Goal: Information Seeking & Learning: Learn about a topic

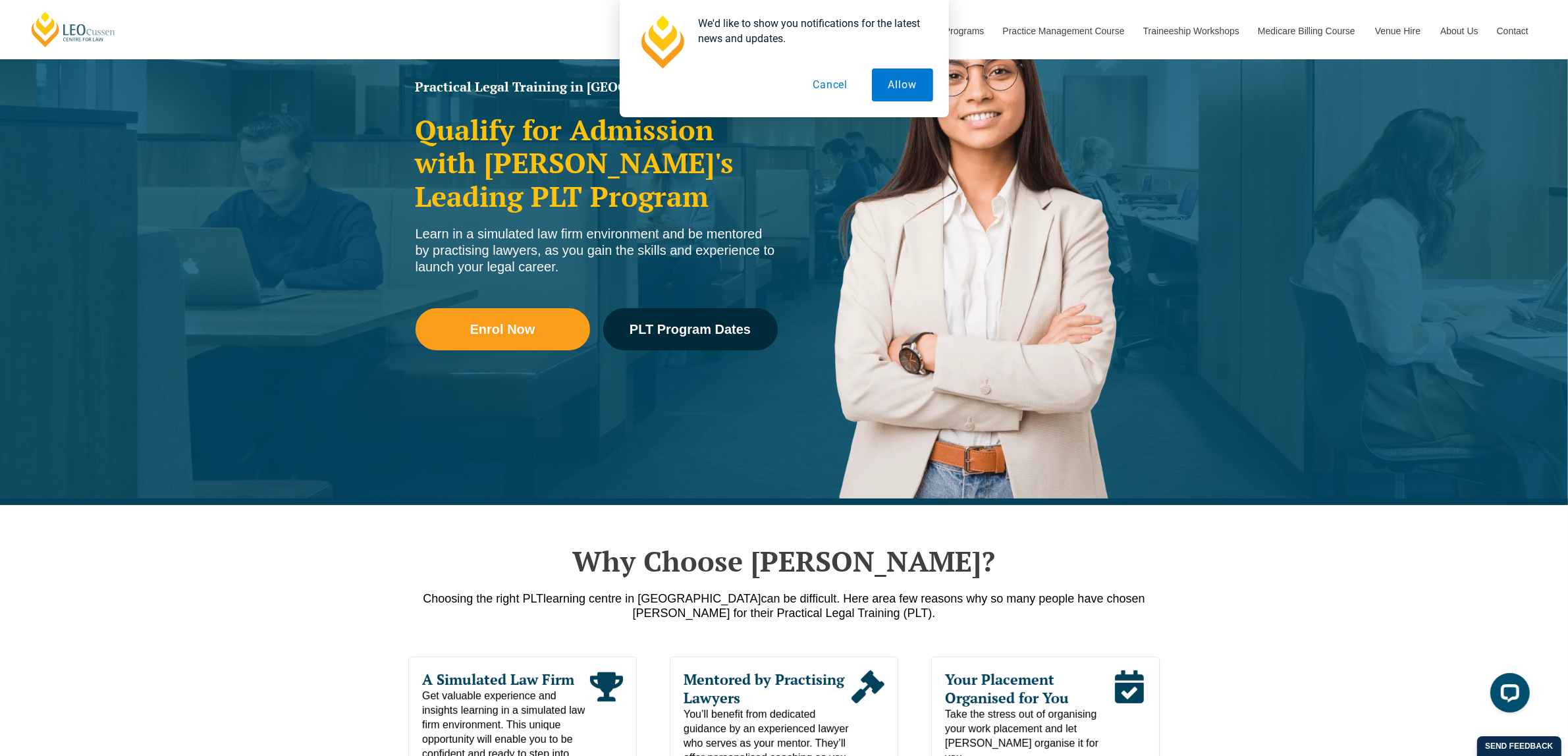
click at [843, 86] on button "Cancel" at bounding box center [830, 84] width 68 height 33
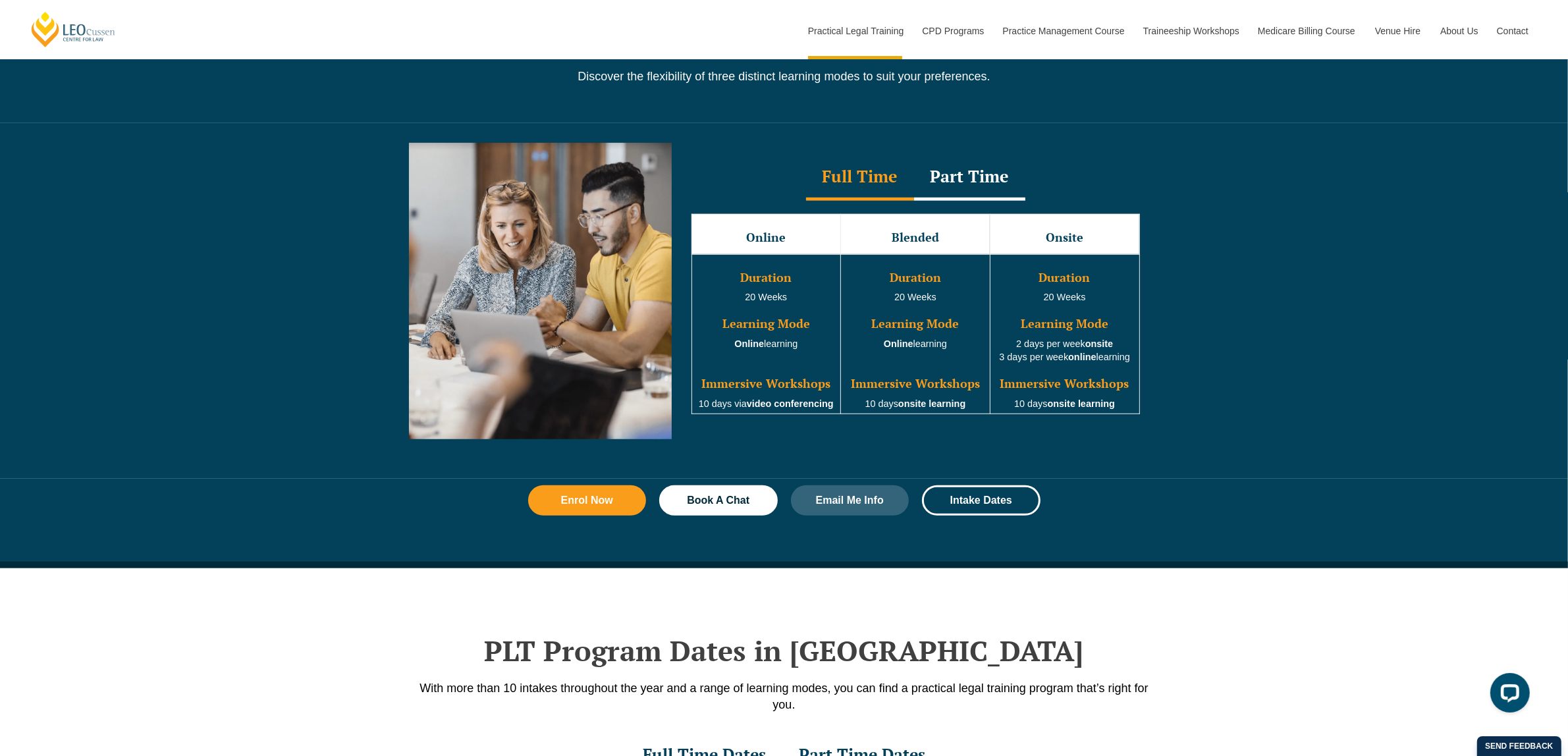
scroll to position [1152, 0]
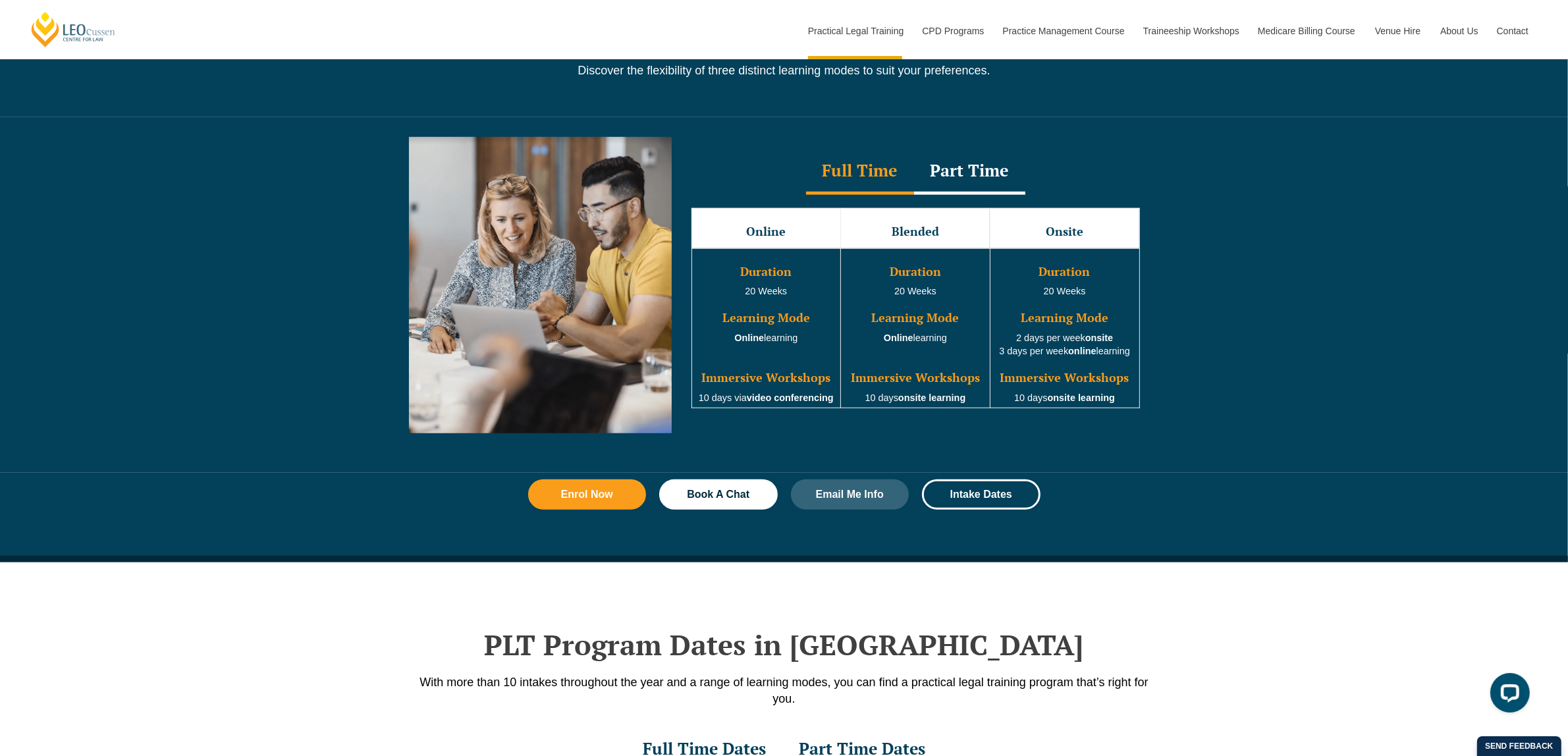
click at [975, 179] on div "Part Time" at bounding box center [970, 171] width 112 height 46
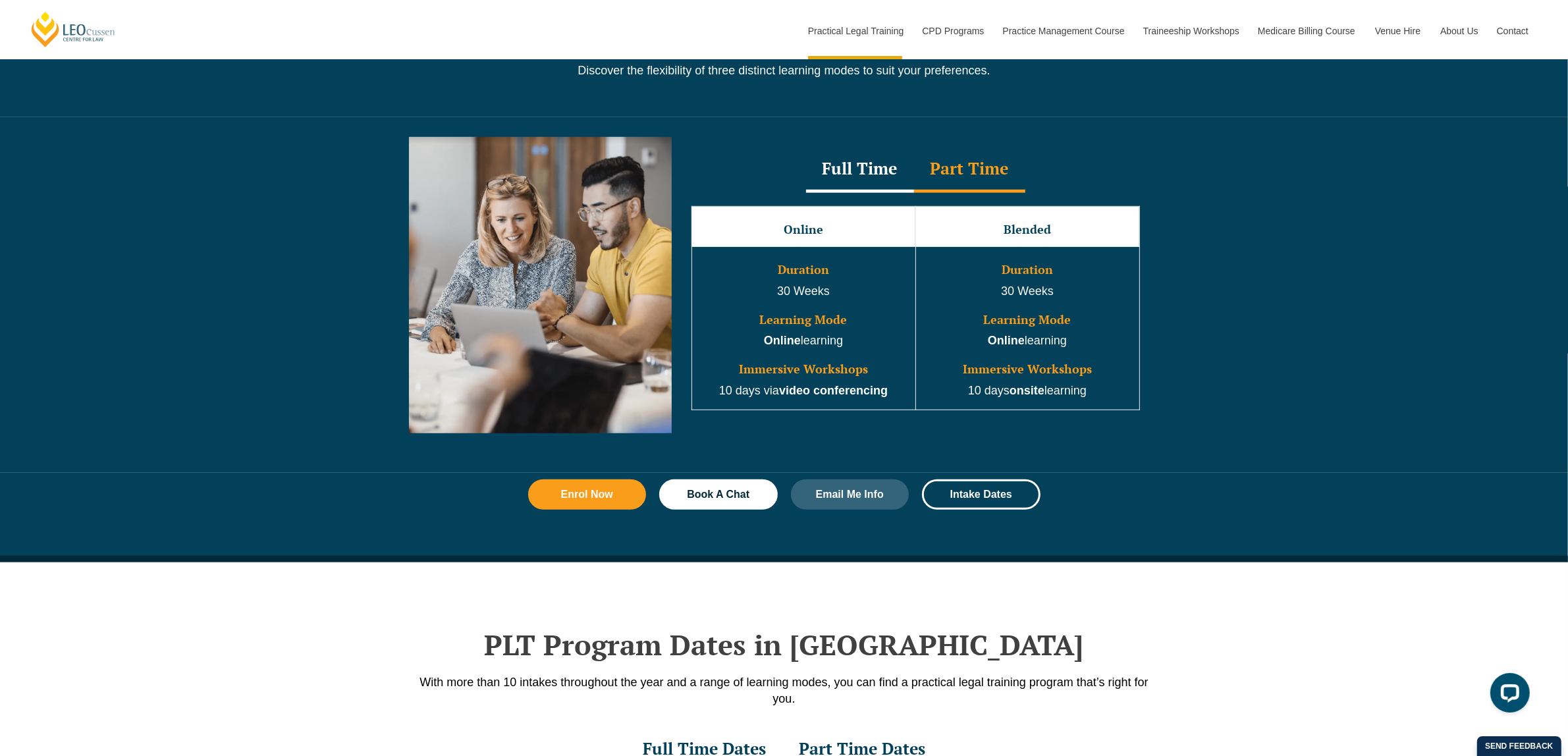
click at [880, 176] on div "Full Time" at bounding box center [860, 169] width 108 height 46
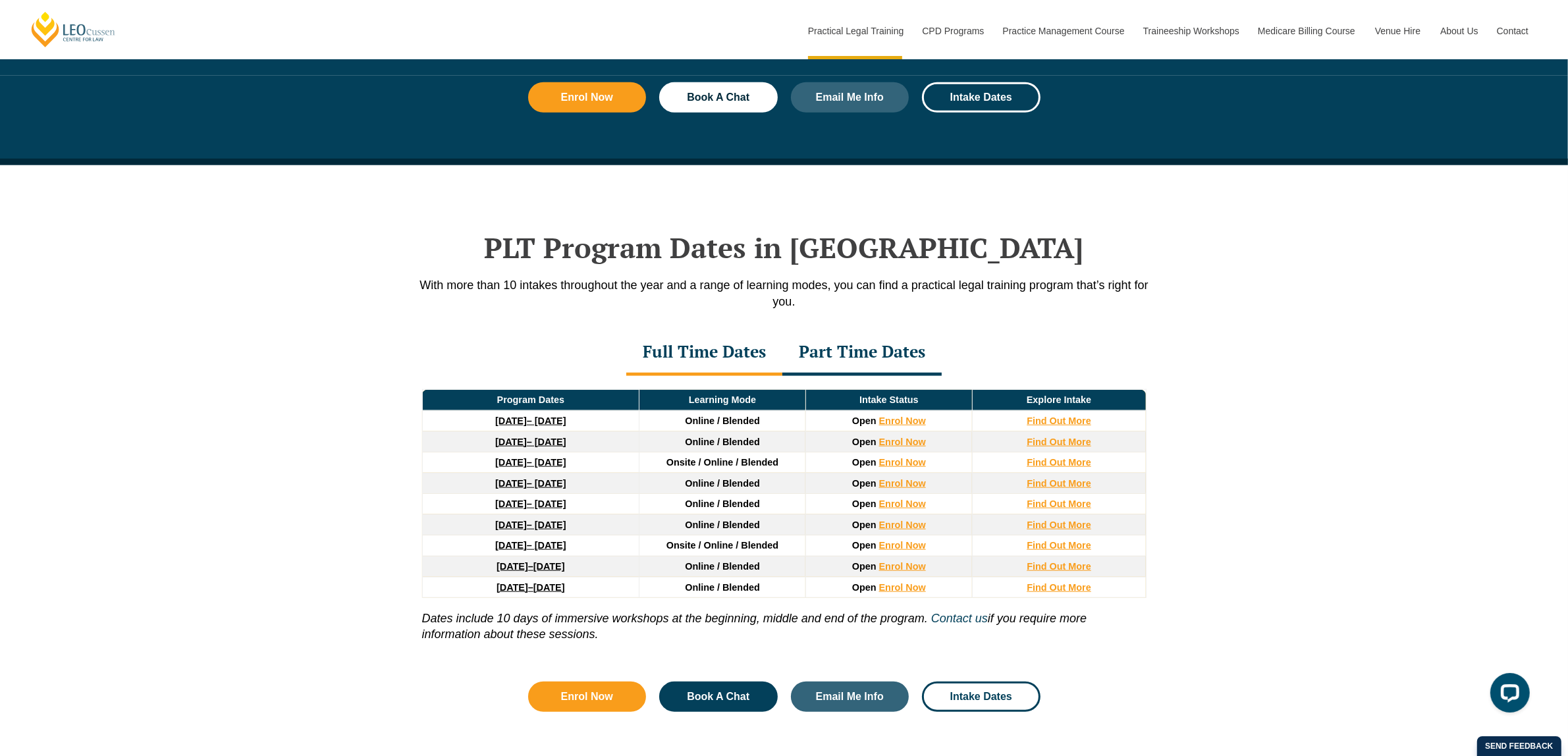
scroll to position [1727, 0]
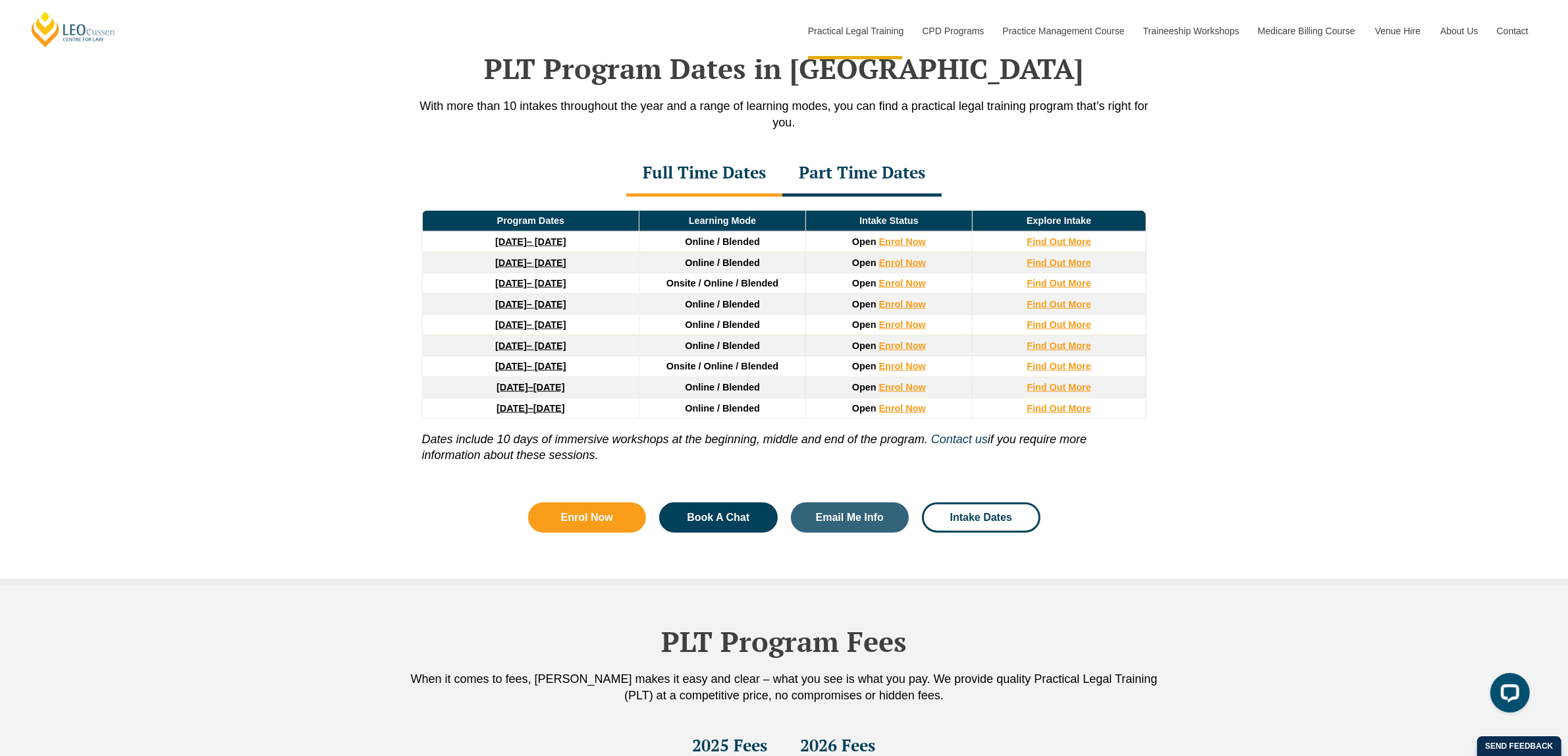
click at [868, 177] on div "Part Time Dates" at bounding box center [862, 174] width 160 height 46
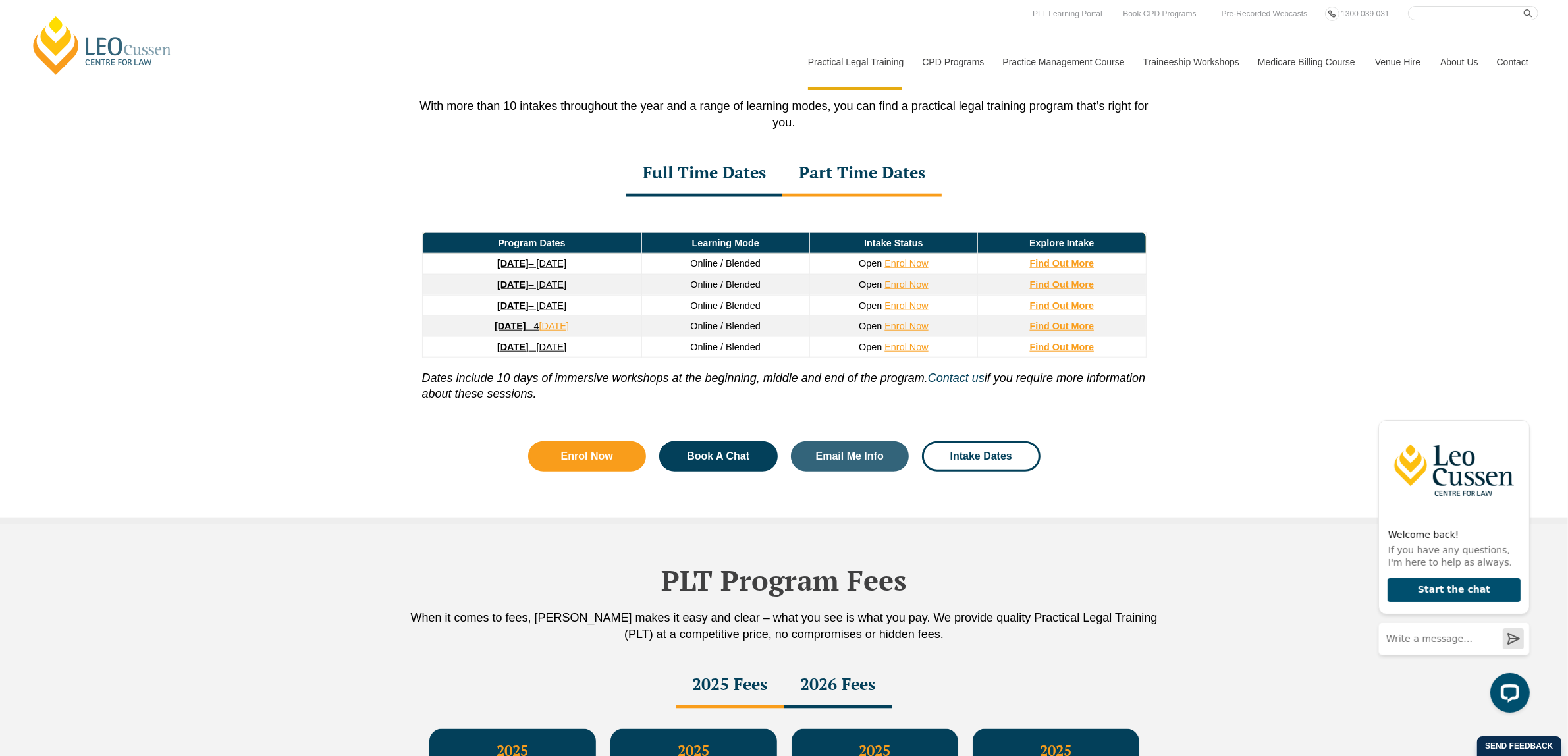
click at [812, 183] on div "Part Time Dates" at bounding box center [862, 174] width 160 height 46
click at [751, 175] on div "Full Time Dates" at bounding box center [703, 174] width 156 height 46
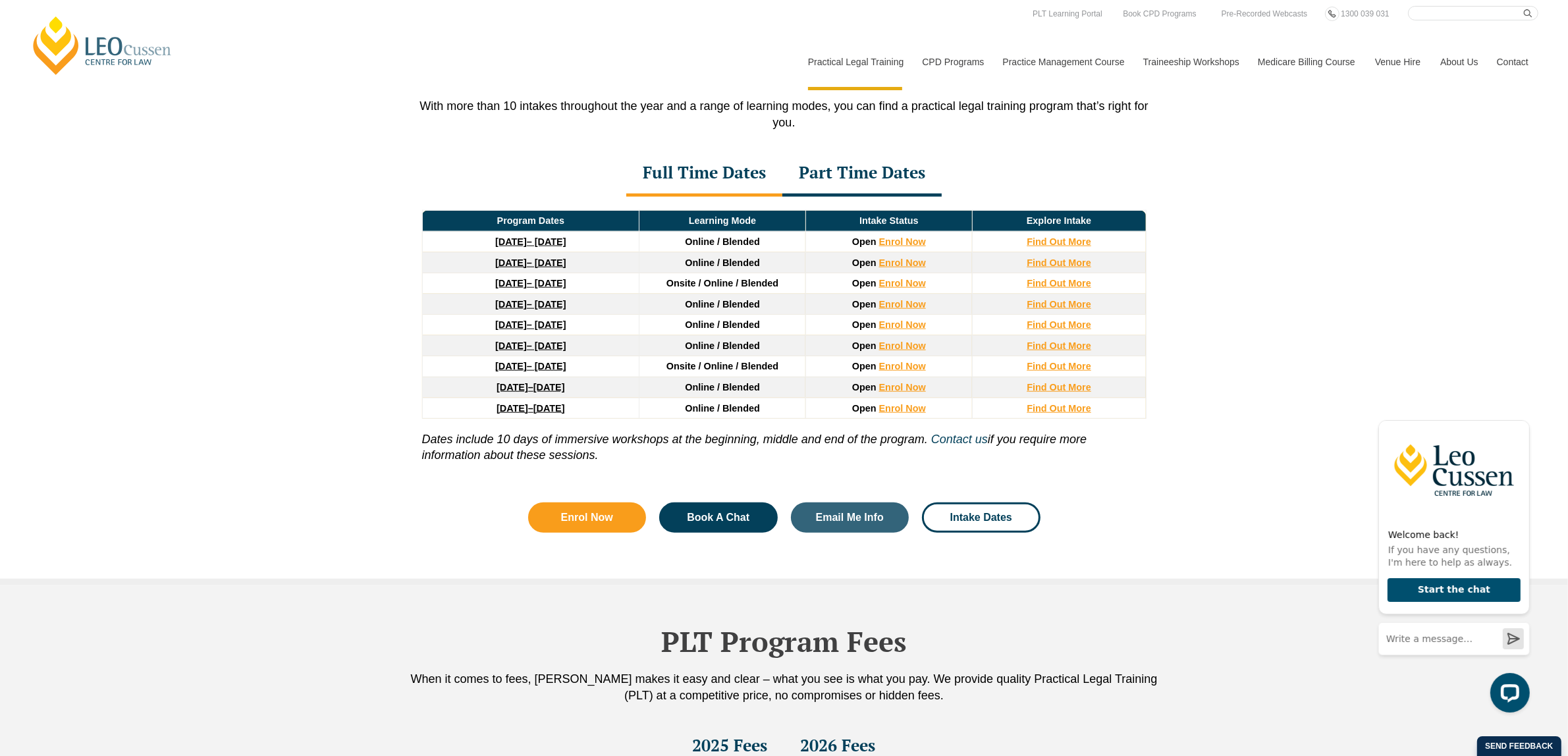
click at [867, 168] on div "Part Time Dates" at bounding box center [862, 174] width 160 height 46
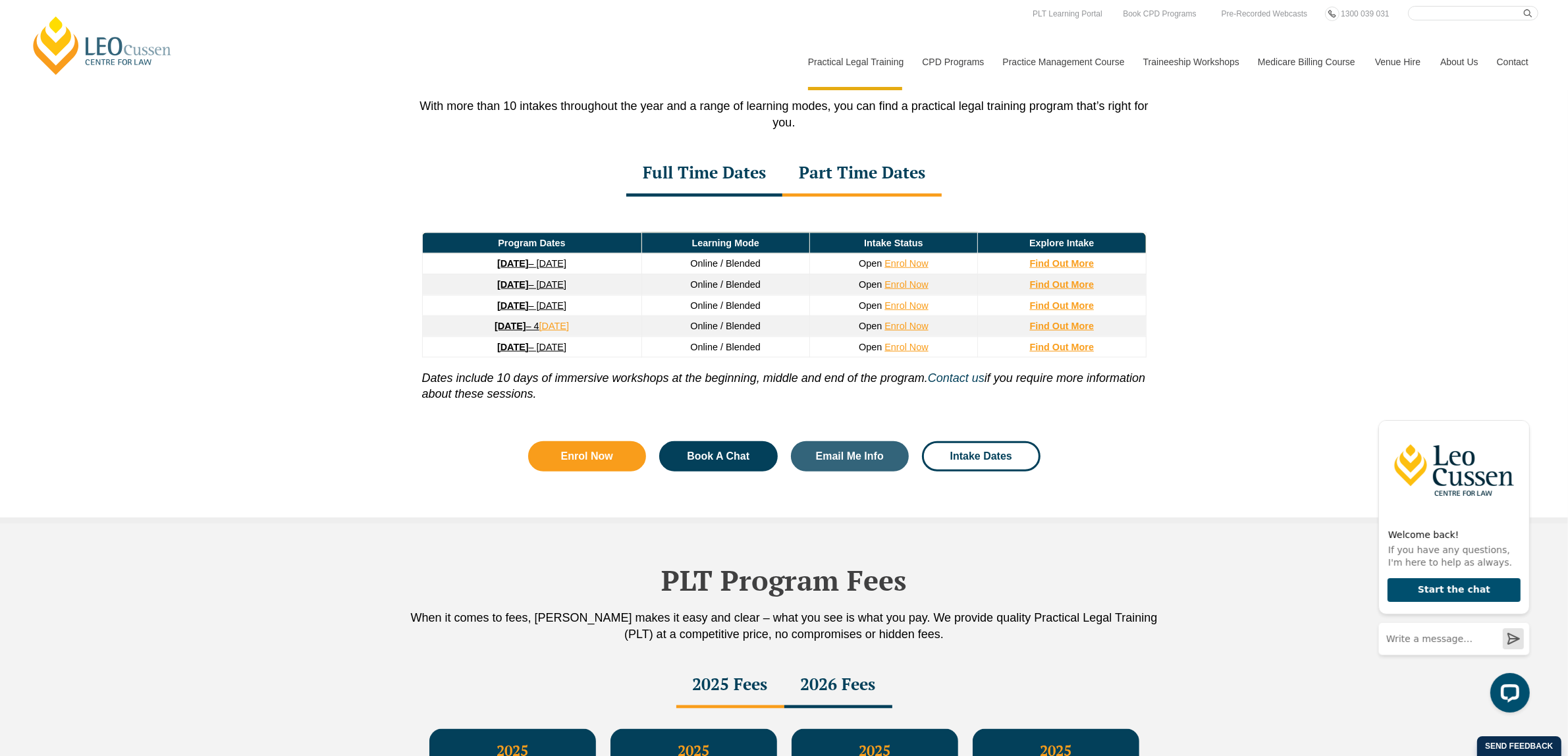
click at [724, 168] on div "Full Time Dates" at bounding box center [703, 174] width 156 height 46
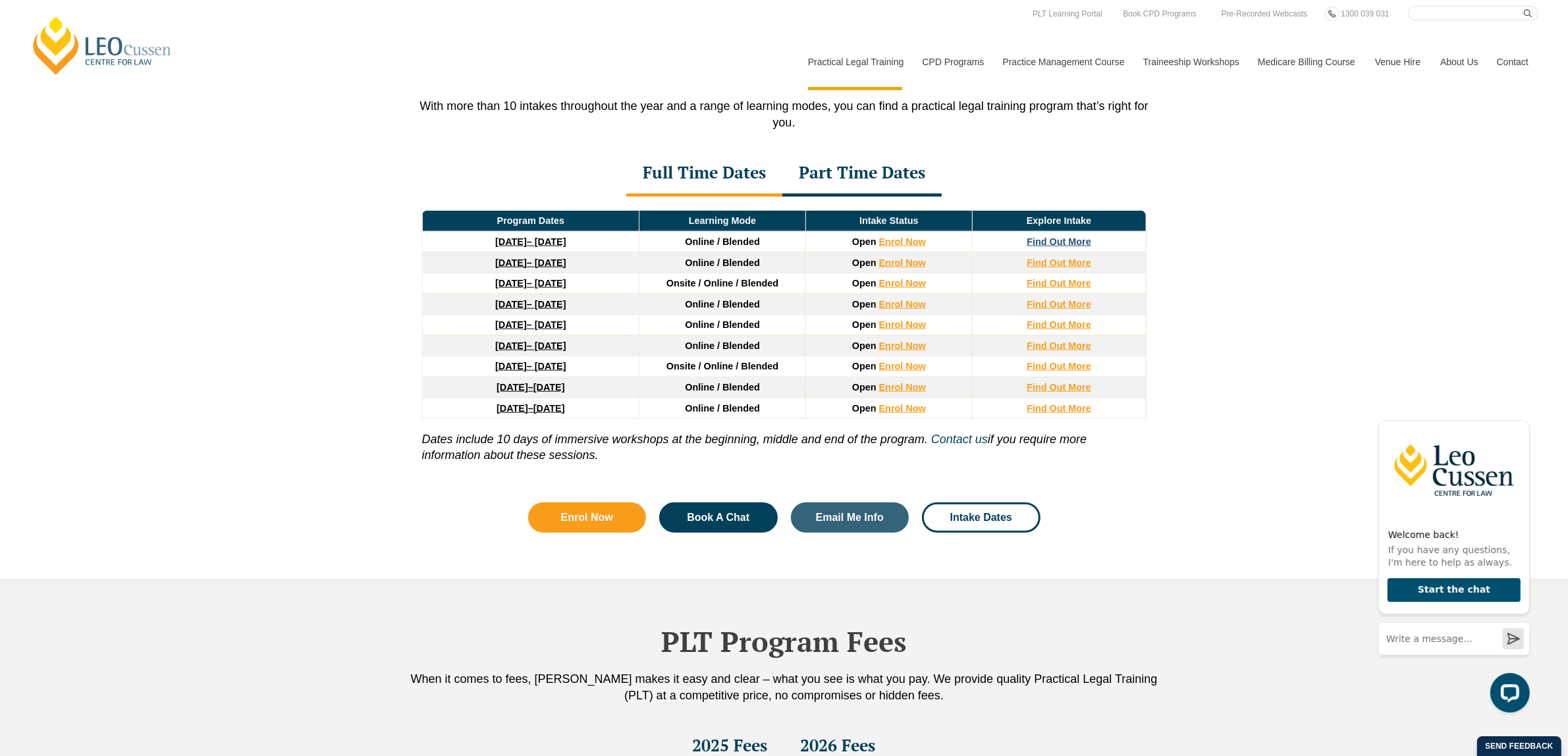
click at [1060, 247] on strong "Find Out More" at bounding box center [1059, 241] width 64 height 10
